Goal: Find specific page/section: Find specific page/section

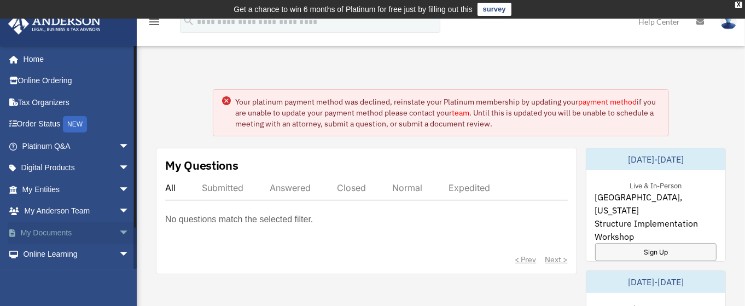
click at [104, 231] on link "My Documents arrow_drop_down" at bounding box center [77, 233] width 138 height 22
click at [119, 231] on span "arrow_drop_down" at bounding box center [130, 233] width 22 height 22
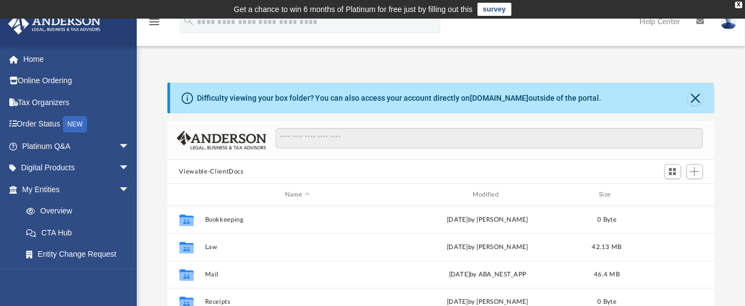
scroll to position [239, 538]
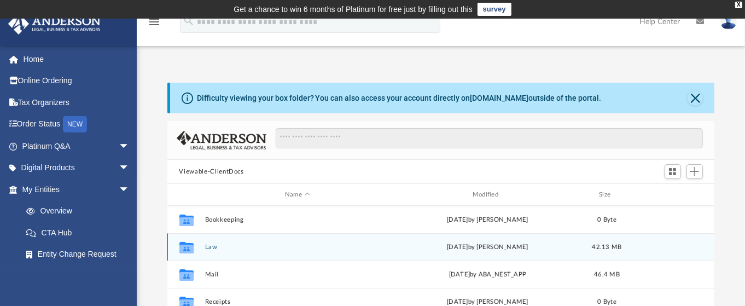
click at [246, 242] on div "Collaborated Folder Law [DATE] by [PERSON_NAME] 42.13 MB" at bounding box center [441, 246] width 548 height 27
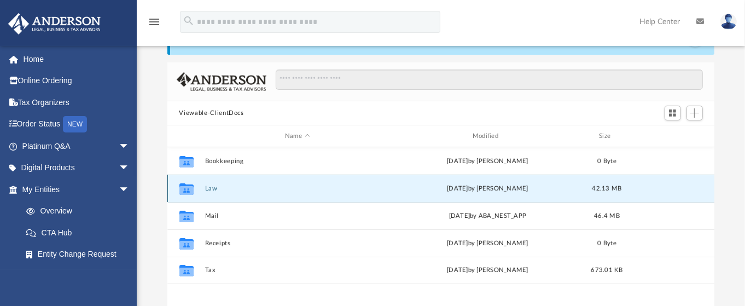
scroll to position [59, 0]
click at [188, 194] on icon "Collaborated Folder" at bounding box center [186, 188] width 18 height 18
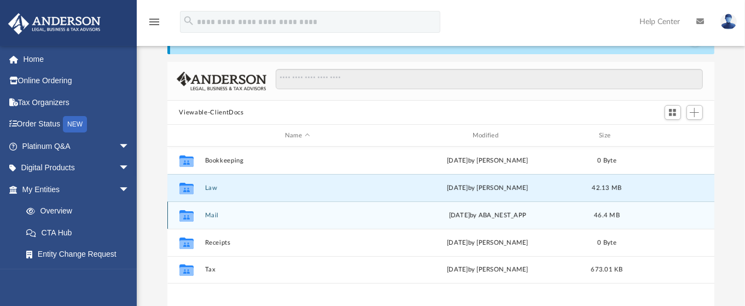
click at [206, 214] on button "Mail" at bounding box center [297, 215] width 185 height 7
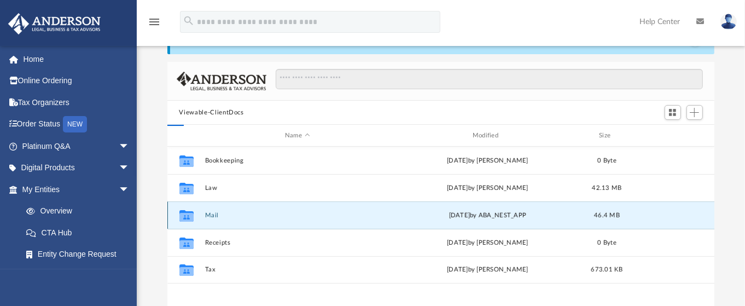
click at [206, 214] on button "Mail" at bounding box center [297, 215] width 185 height 7
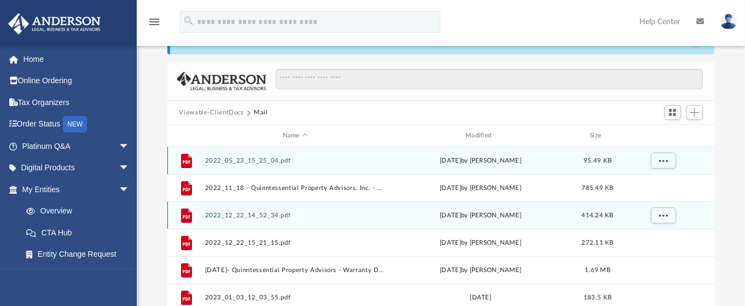
scroll to position [9, 9]
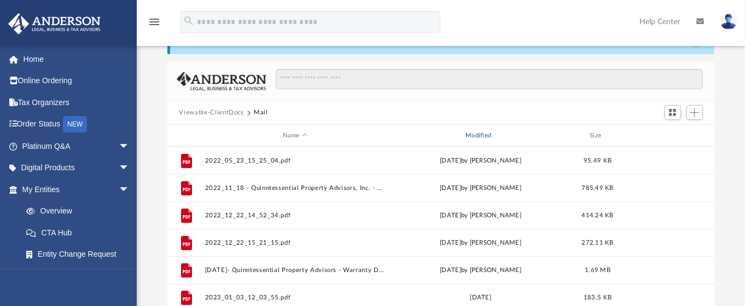
click at [494, 132] on div "Modified" at bounding box center [480, 136] width 181 height 10
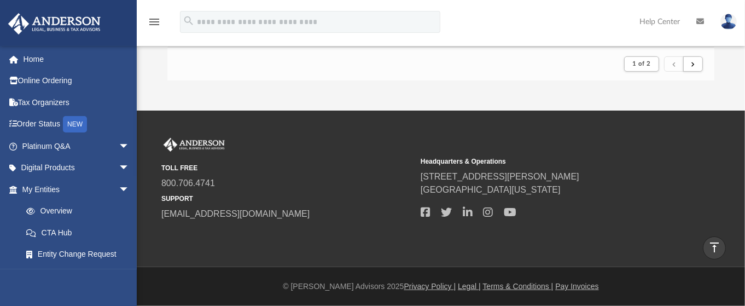
scroll to position [294, 0]
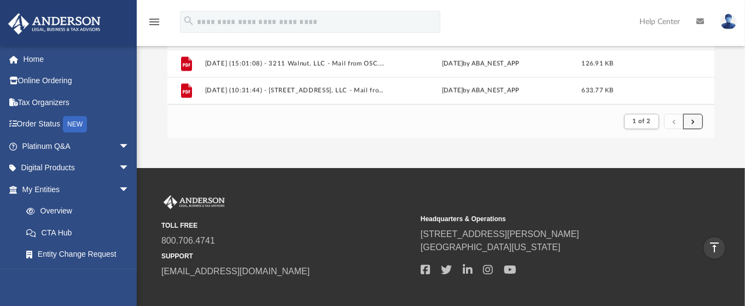
click at [697, 124] on button "submit" at bounding box center [693, 122] width 20 height 16
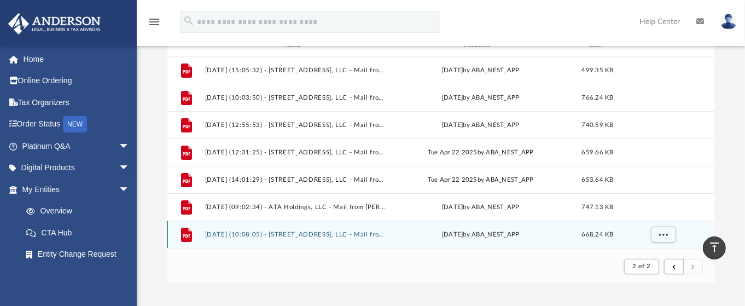
scroll to position [149, 0]
click at [364, 234] on button "[DATE] (10:08:05) - [STREET_ADDRESS], LLC - Mail from [PERSON_NAME].pdf" at bounding box center [295, 234] width 181 height 7
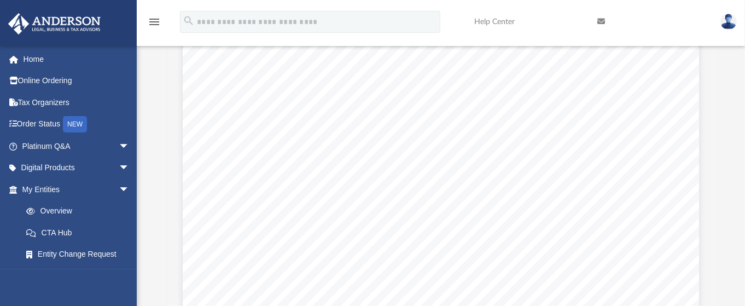
scroll to position [854, 0]
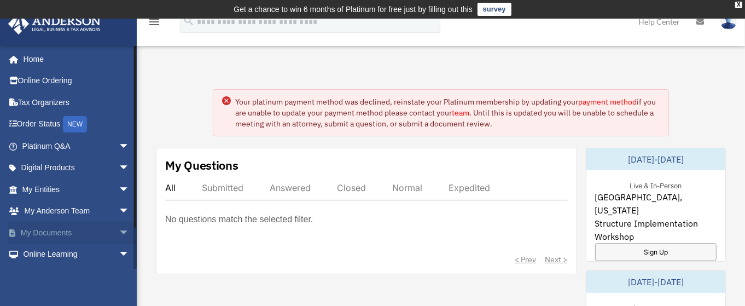
click at [83, 231] on link "My Documents arrow_drop_down" at bounding box center [77, 233] width 138 height 22
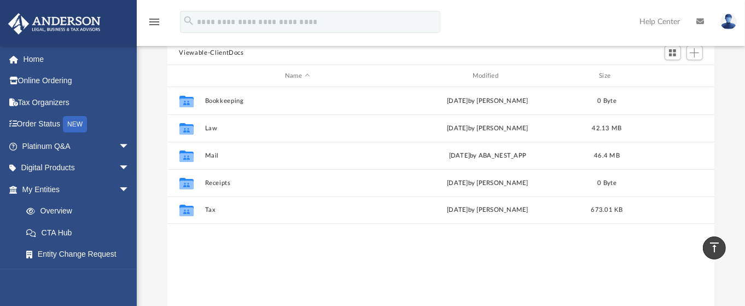
scroll to position [90, 0]
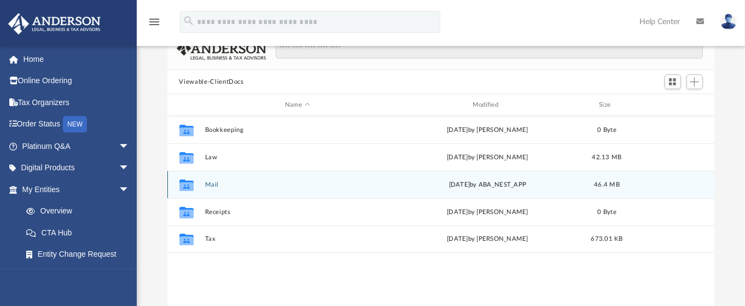
click at [207, 185] on button "Mail" at bounding box center [297, 184] width 185 height 7
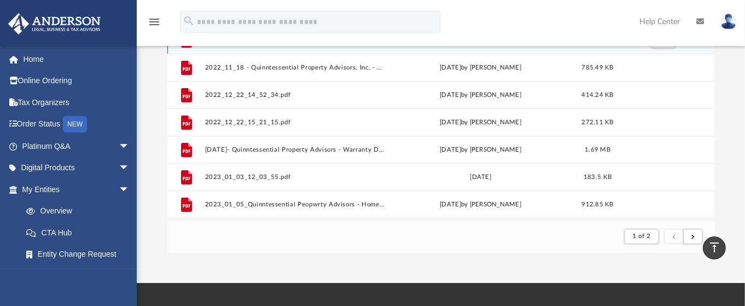
scroll to position [180, 0]
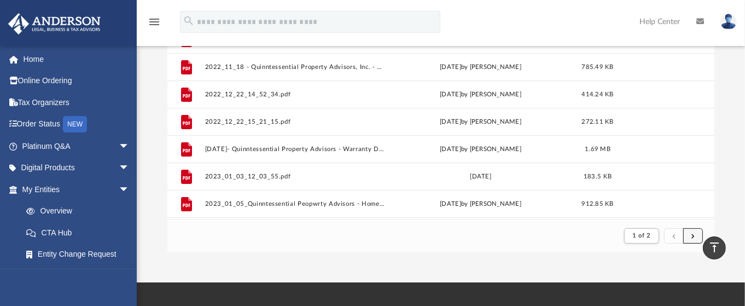
click at [694, 234] on span "submit" at bounding box center [692, 235] width 3 height 6
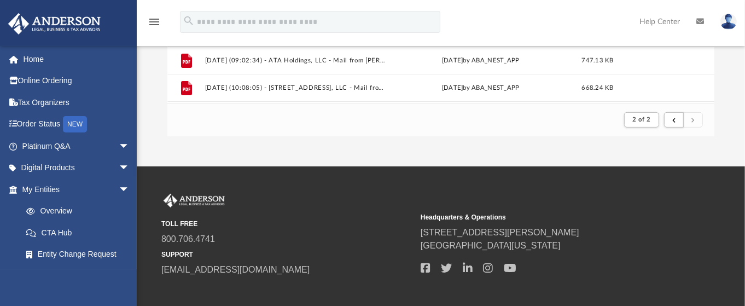
scroll to position [311, 0]
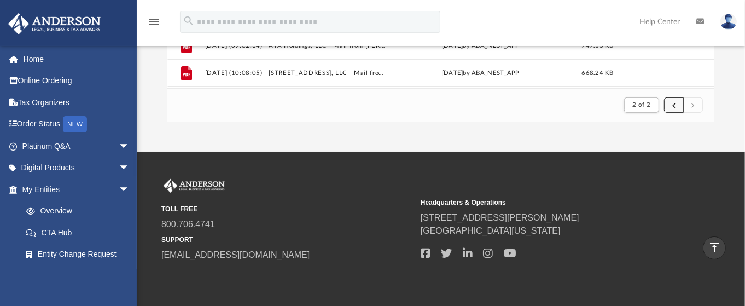
click at [673, 108] on button "submit" at bounding box center [674, 105] width 20 height 16
